Goal: Transaction & Acquisition: Purchase product/service

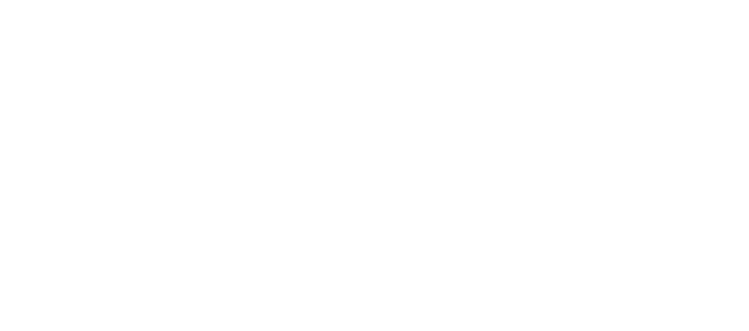
select select "******"
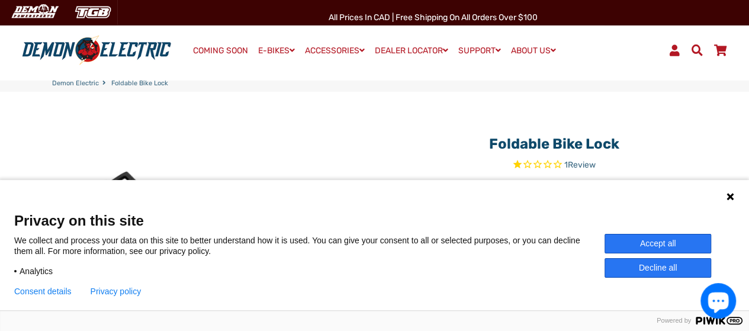
click at [728, 193] on icon at bounding box center [729, 196] width 9 height 9
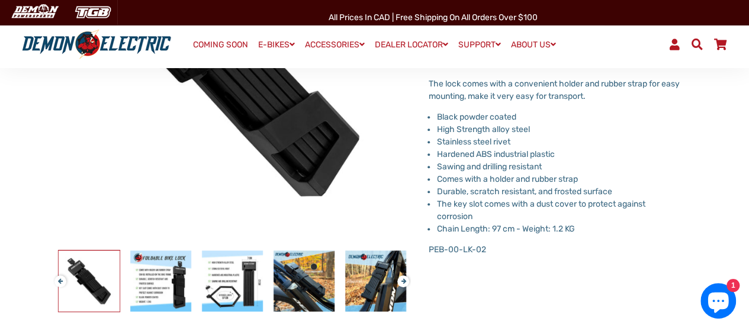
scroll to position [262, 0]
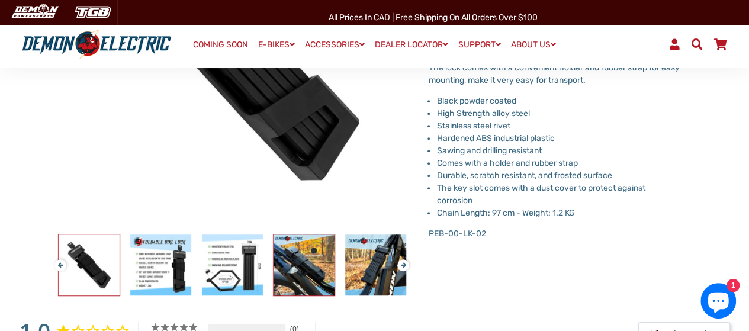
click at [318, 268] on img at bounding box center [303, 264] width 61 height 61
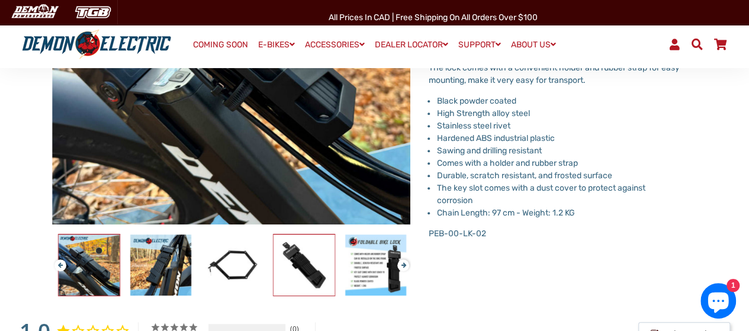
click at [330, 273] on img at bounding box center [303, 264] width 61 height 61
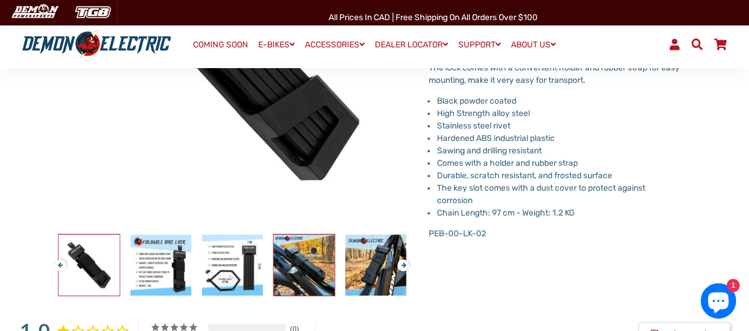
click at [329, 273] on img at bounding box center [303, 264] width 61 height 61
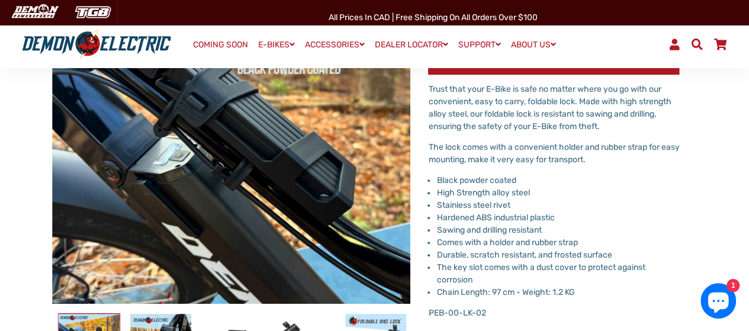
scroll to position [264, 0]
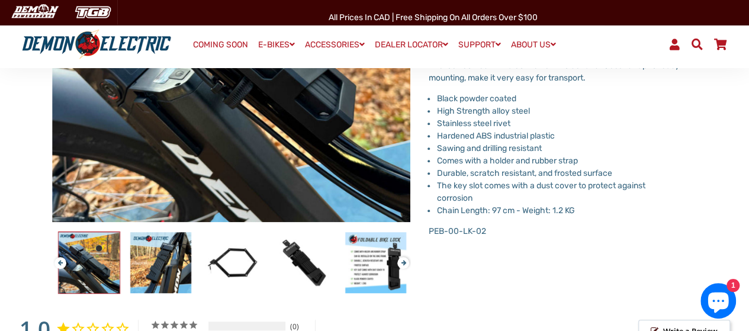
click at [57, 260] on button "Previous" at bounding box center [57, 258] width 7 height 14
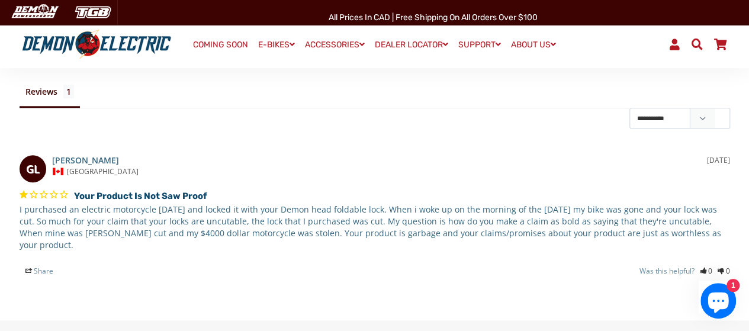
scroll to position [595, 0]
